Goal: Navigation & Orientation: Find specific page/section

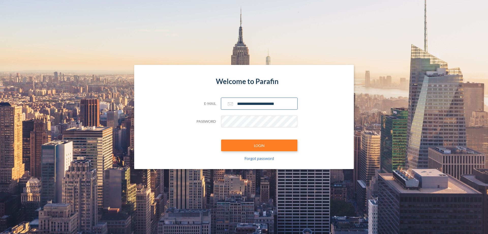
type input "**********"
click at [259, 145] on button "LOGIN" at bounding box center [259, 145] width 76 height 12
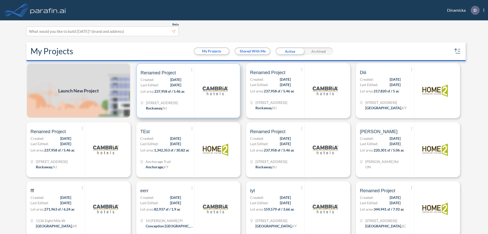
scroll to position [1, 0]
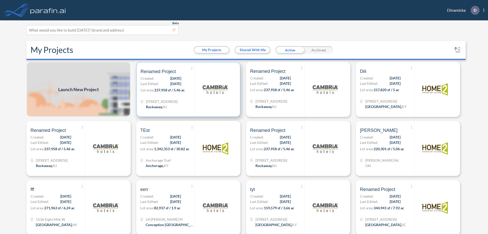
click at [187, 89] on p "Lot area: 237,958 sf / 5.46 ac" at bounding box center [168, 90] width 54 height 7
